Goal: Complete application form

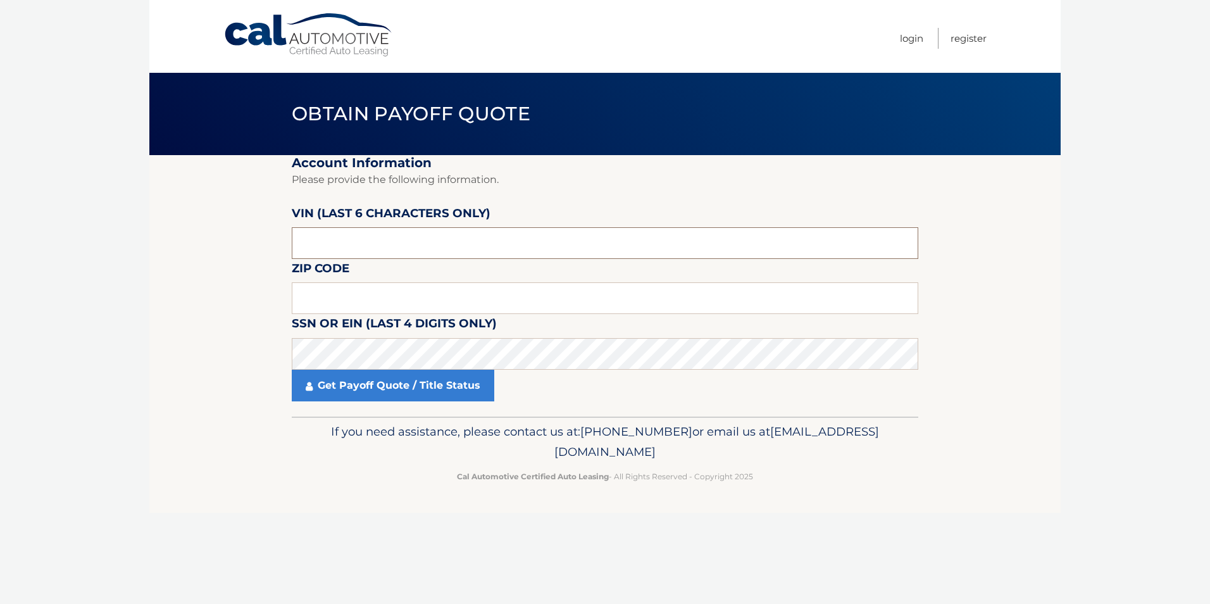
click at [440, 250] on input "text" at bounding box center [605, 243] width 627 height 32
type input "011637"
drag, startPoint x: 435, startPoint y: 296, endPoint x: 444, endPoint y: 305, distance: 12.6
click at [435, 296] on input "text" at bounding box center [605, 298] width 627 height 32
type input "33063"
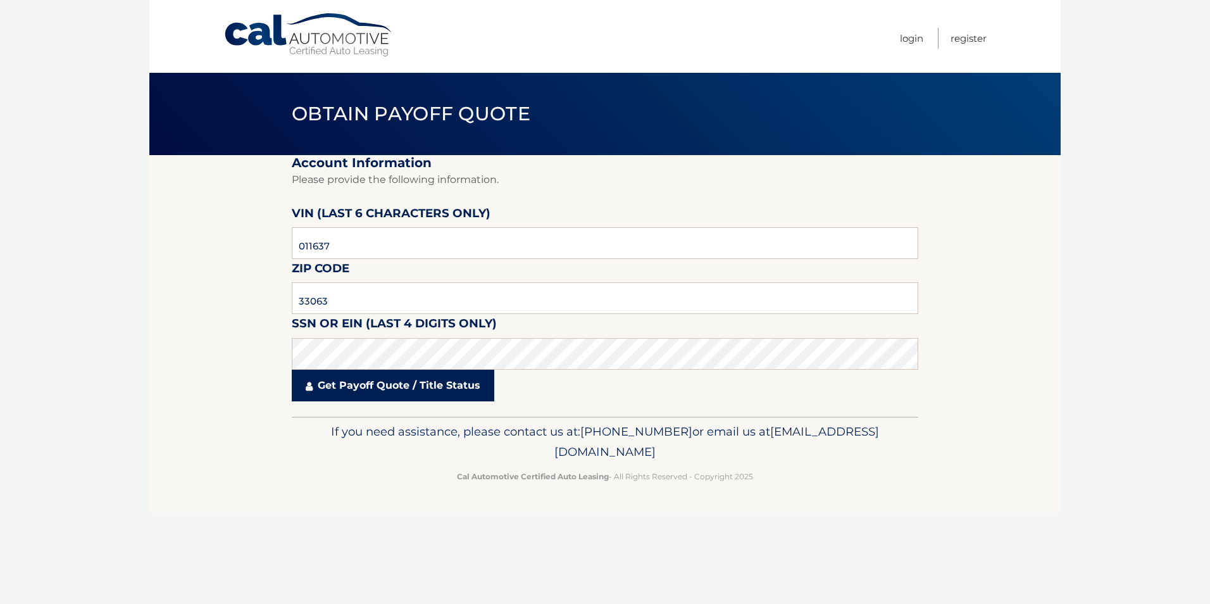
click at [391, 385] on link "Get Payoff Quote / Title Status" at bounding box center [393, 386] width 203 height 32
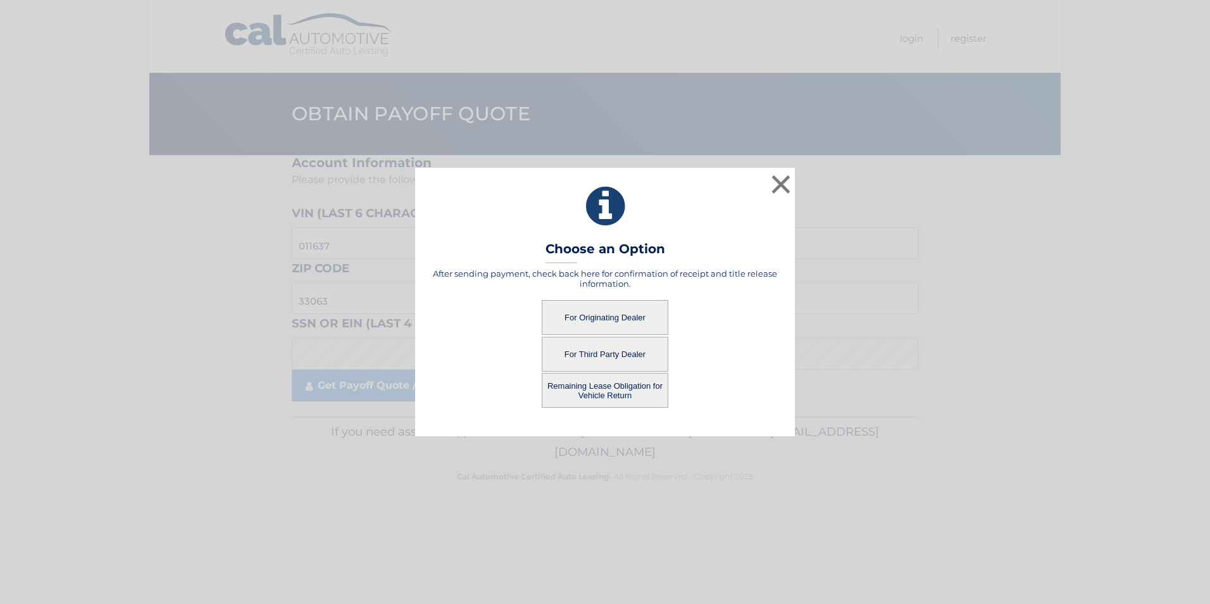
click at [603, 317] on button "For Originating Dealer" at bounding box center [605, 317] width 127 height 35
click at [592, 315] on button "For Originating Dealer" at bounding box center [605, 317] width 127 height 35
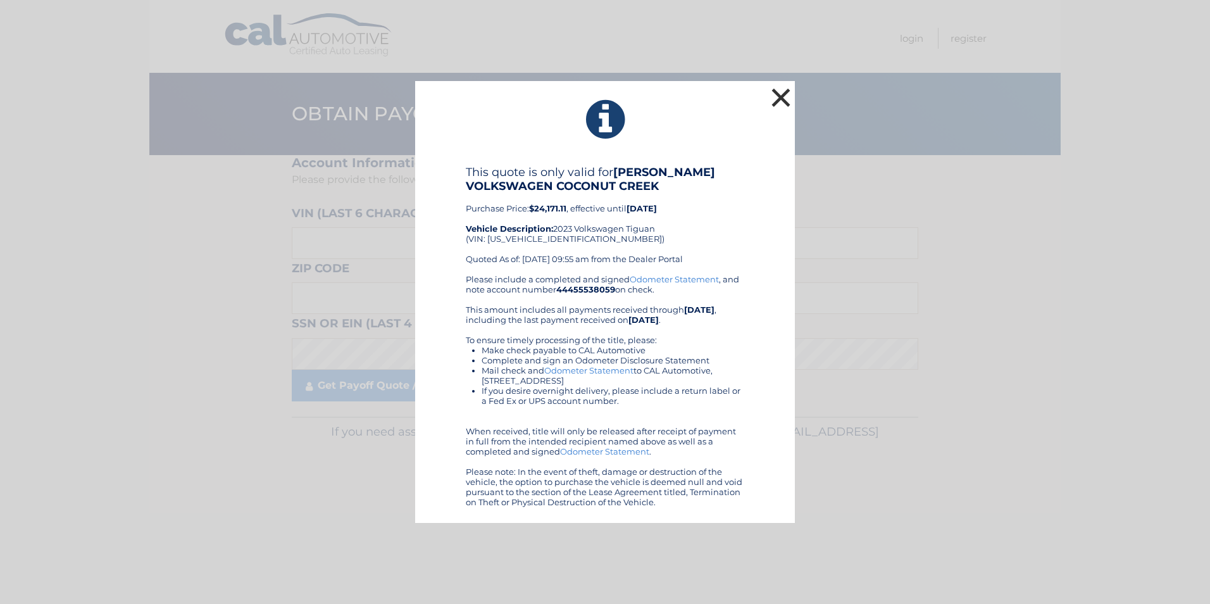
click at [787, 92] on button "×" at bounding box center [780, 97] width 25 height 25
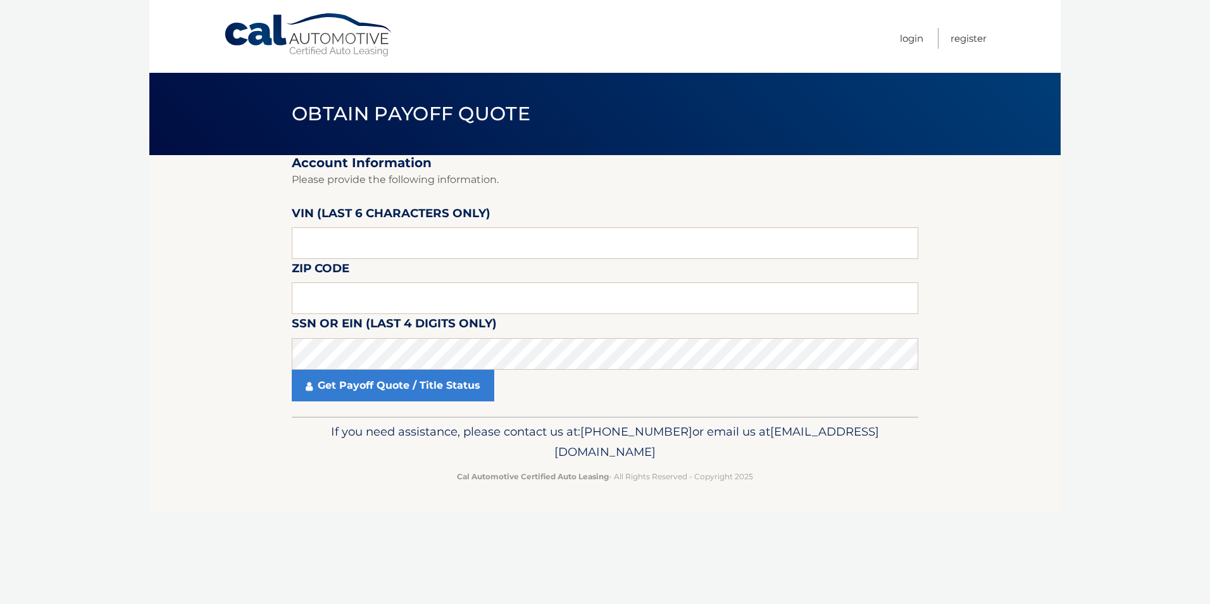
click at [154, 438] on footer "If you need assistance, please contact us at: [PHONE_NUMBER] or email us at [EM…" at bounding box center [604, 464] width 911 height 96
